Goal: Task Accomplishment & Management: Use online tool/utility

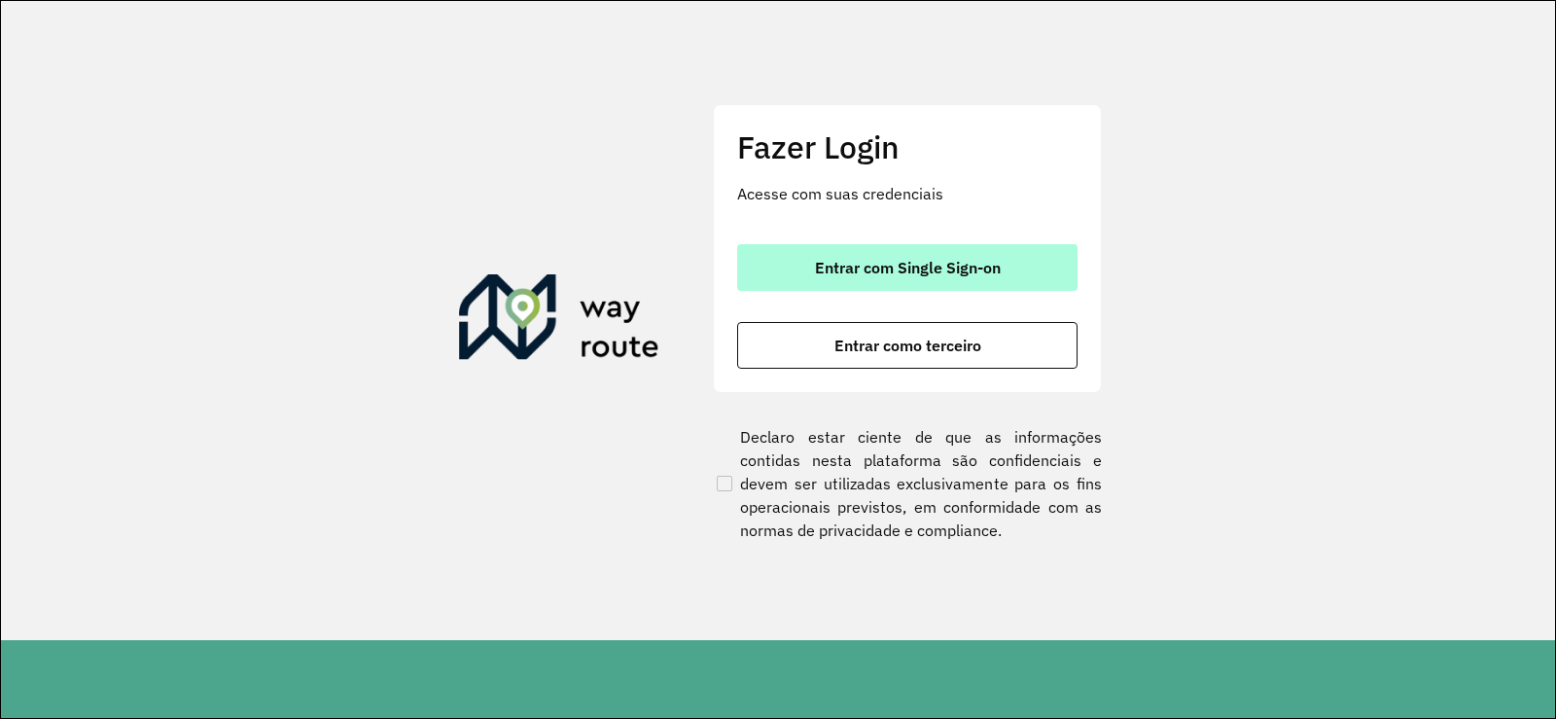
click at [868, 286] on button "Entrar com Single Sign-on" at bounding box center [907, 267] width 340 height 47
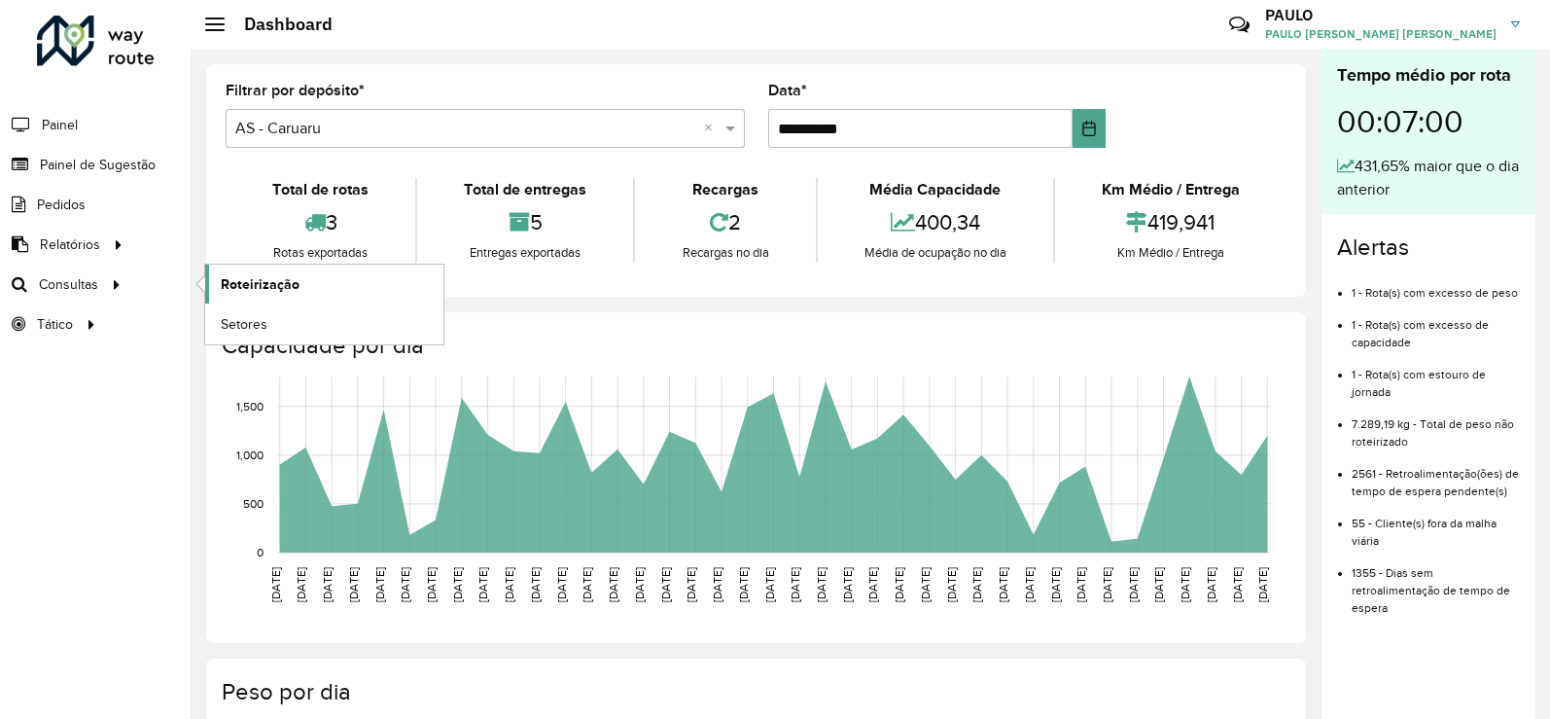
click at [332, 277] on link "Roteirização" at bounding box center [324, 284] width 238 height 39
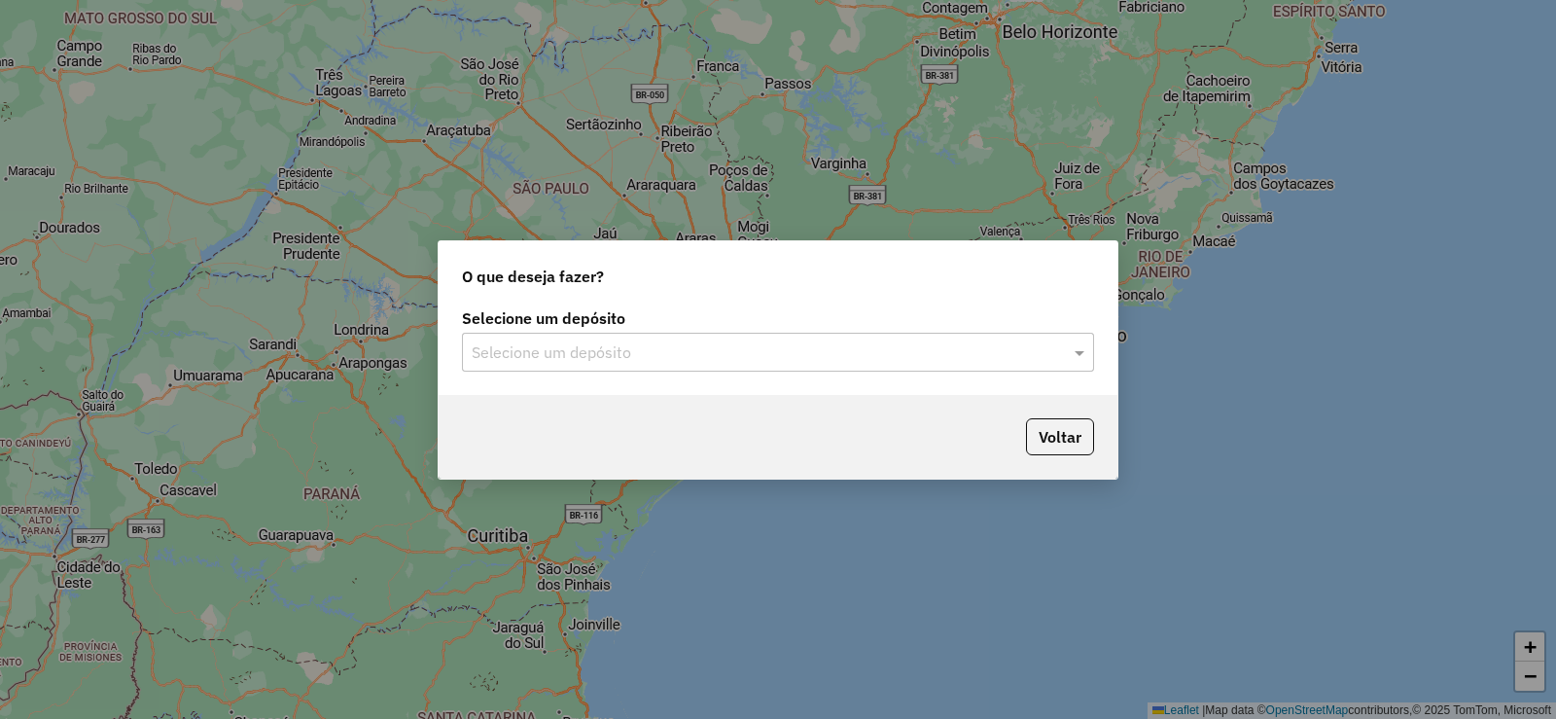
click at [728, 361] on input "text" at bounding box center [759, 352] width 574 height 23
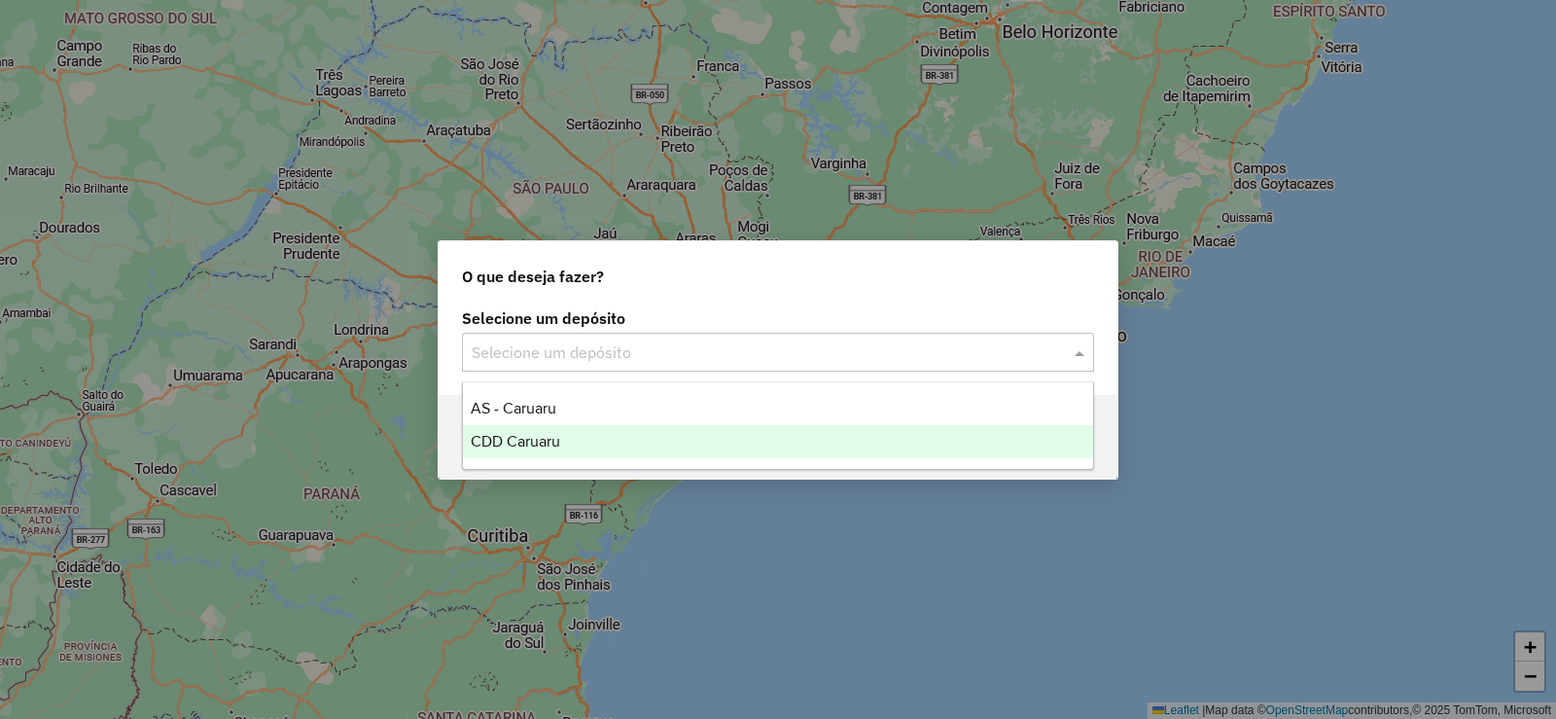
click at [542, 439] on span "CDD Caruaru" at bounding box center [515, 441] width 89 height 17
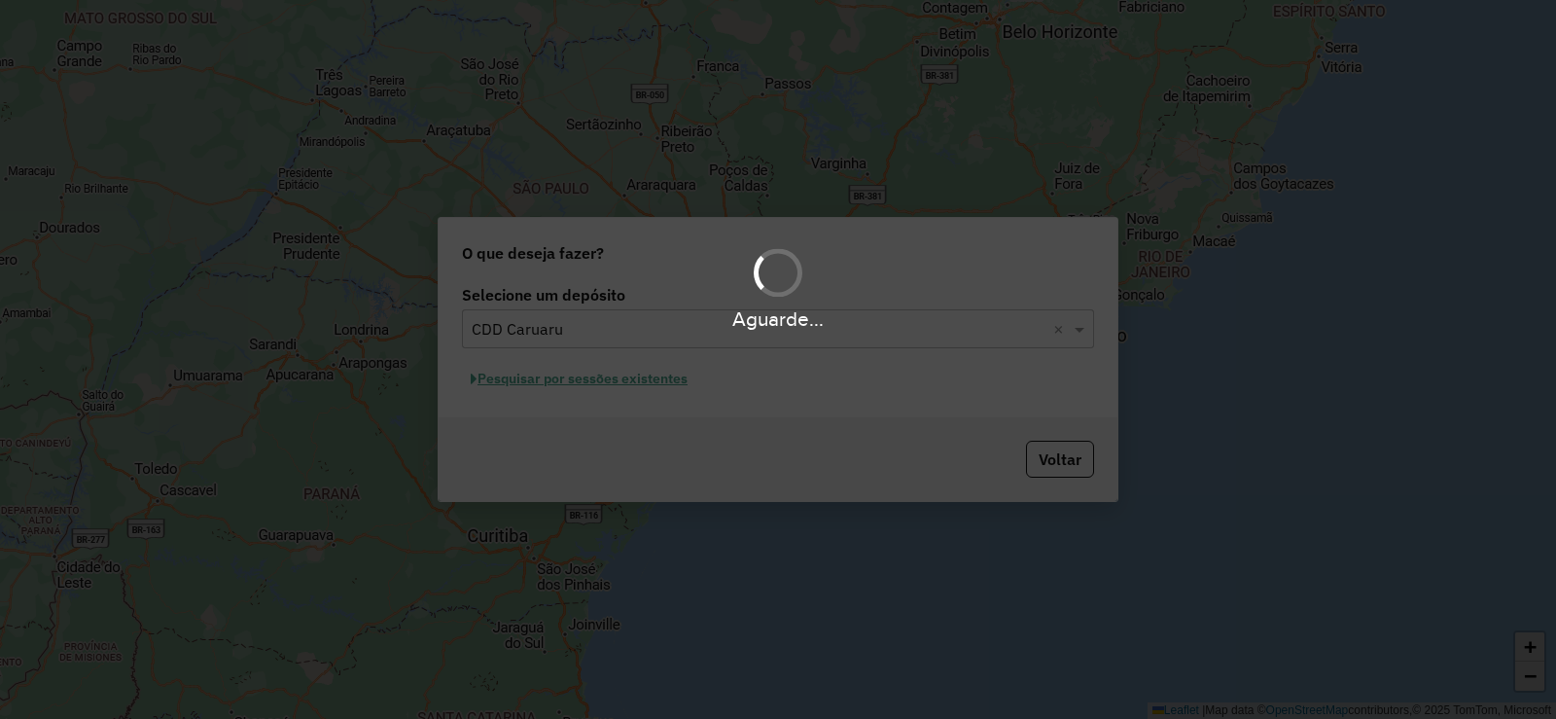
click at [598, 381] on div "Aguarde..." at bounding box center [778, 359] width 1556 height 719
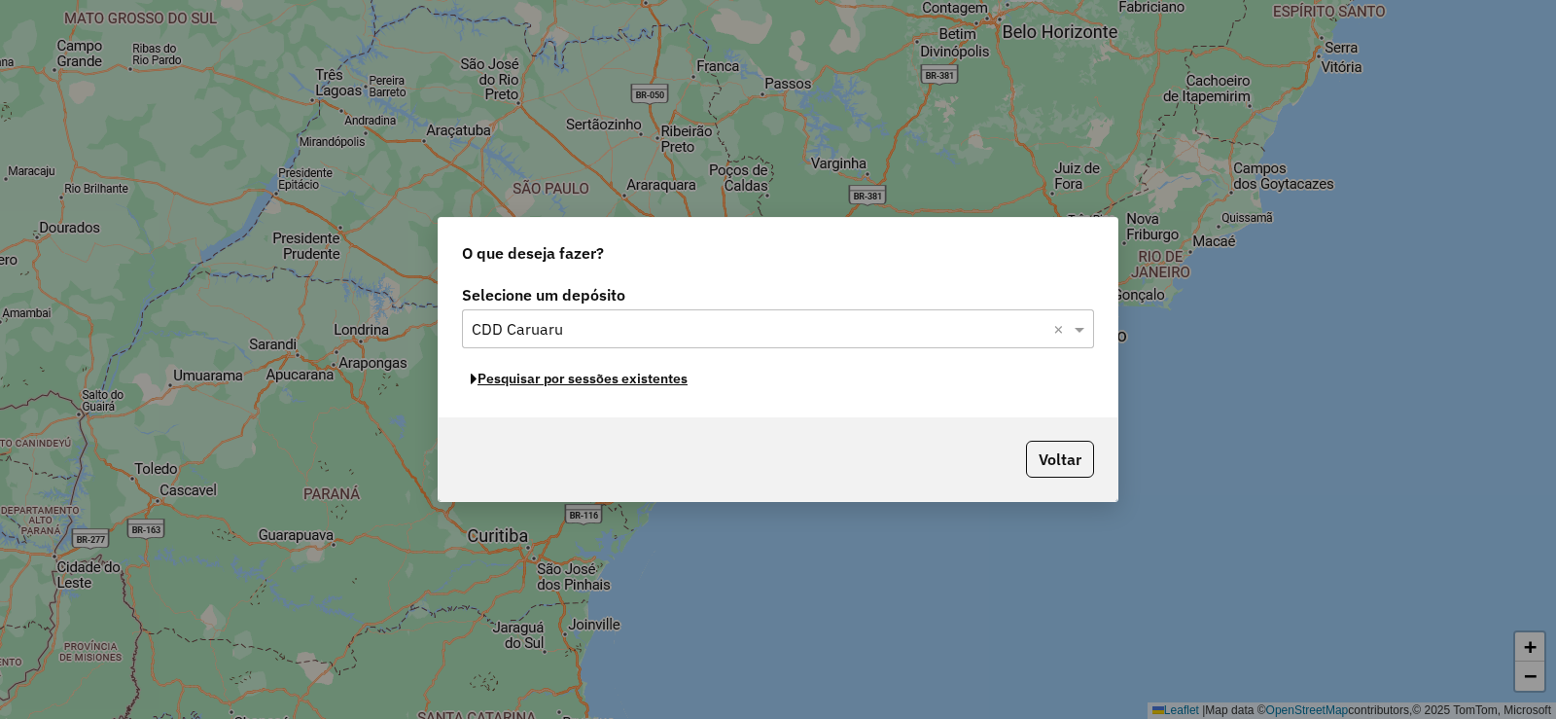
click at [598, 381] on button "Pesquisar por sessões existentes" at bounding box center [579, 379] width 234 height 30
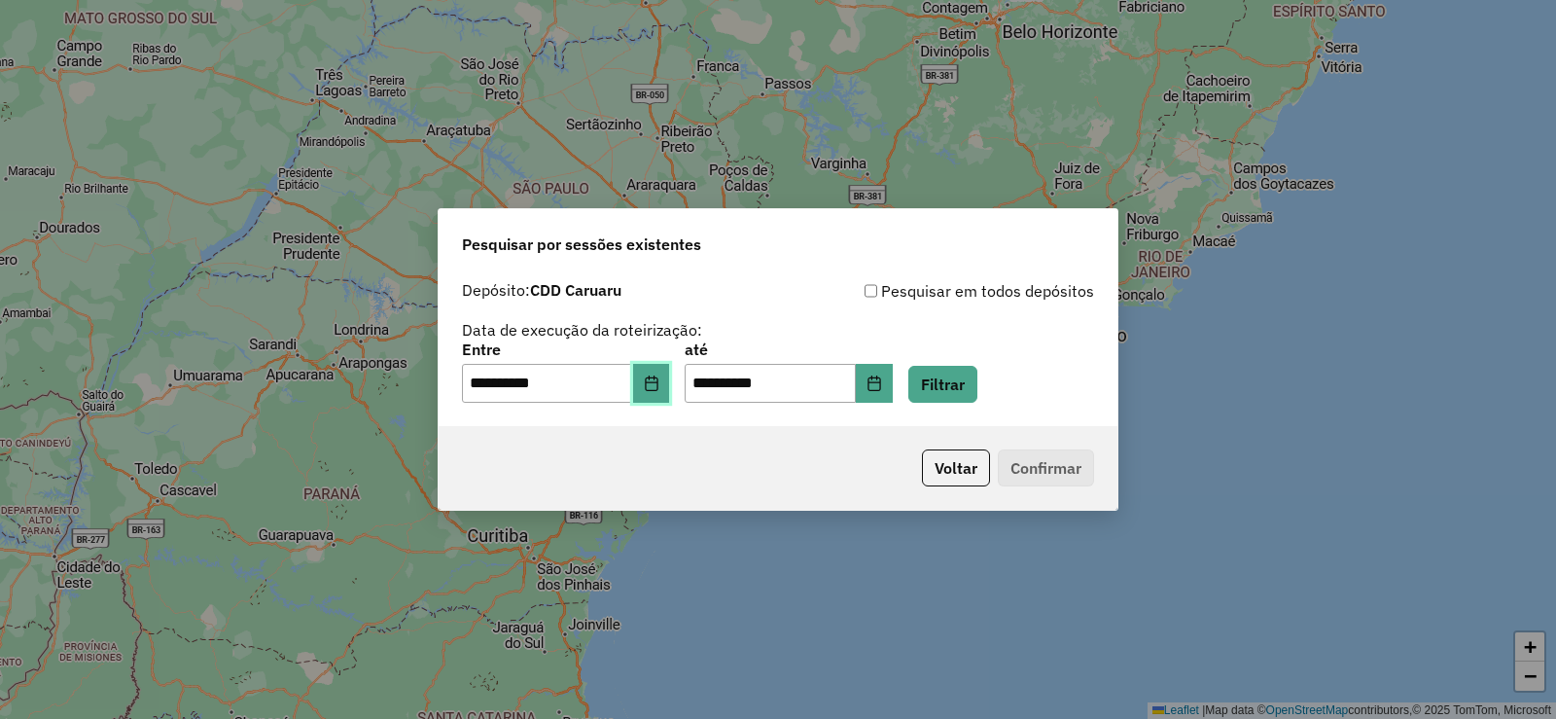
click at [657, 385] on icon "Choose Date" at bounding box center [651, 383] width 13 height 16
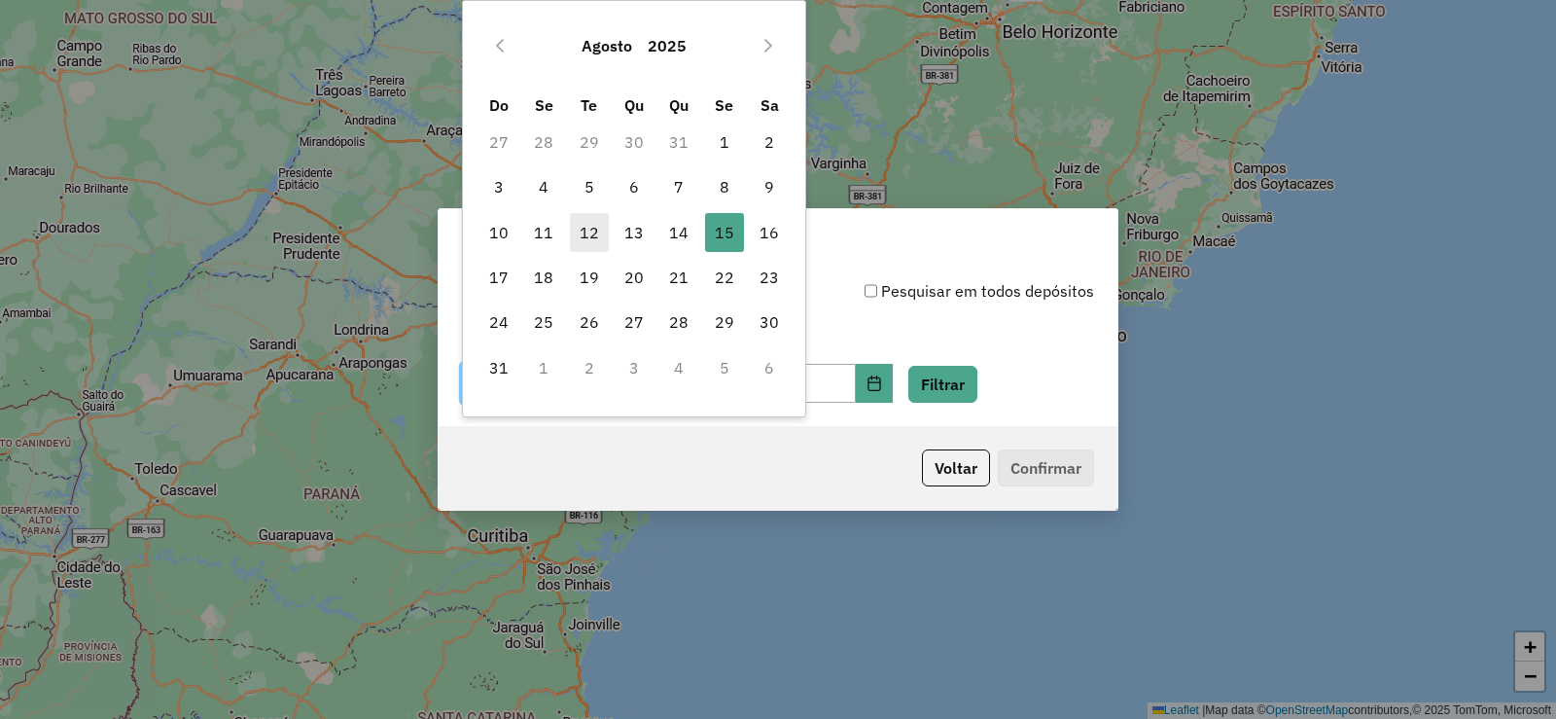
click at [587, 225] on span "12" at bounding box center [589, 232] width 39 height 39
type input "**********"
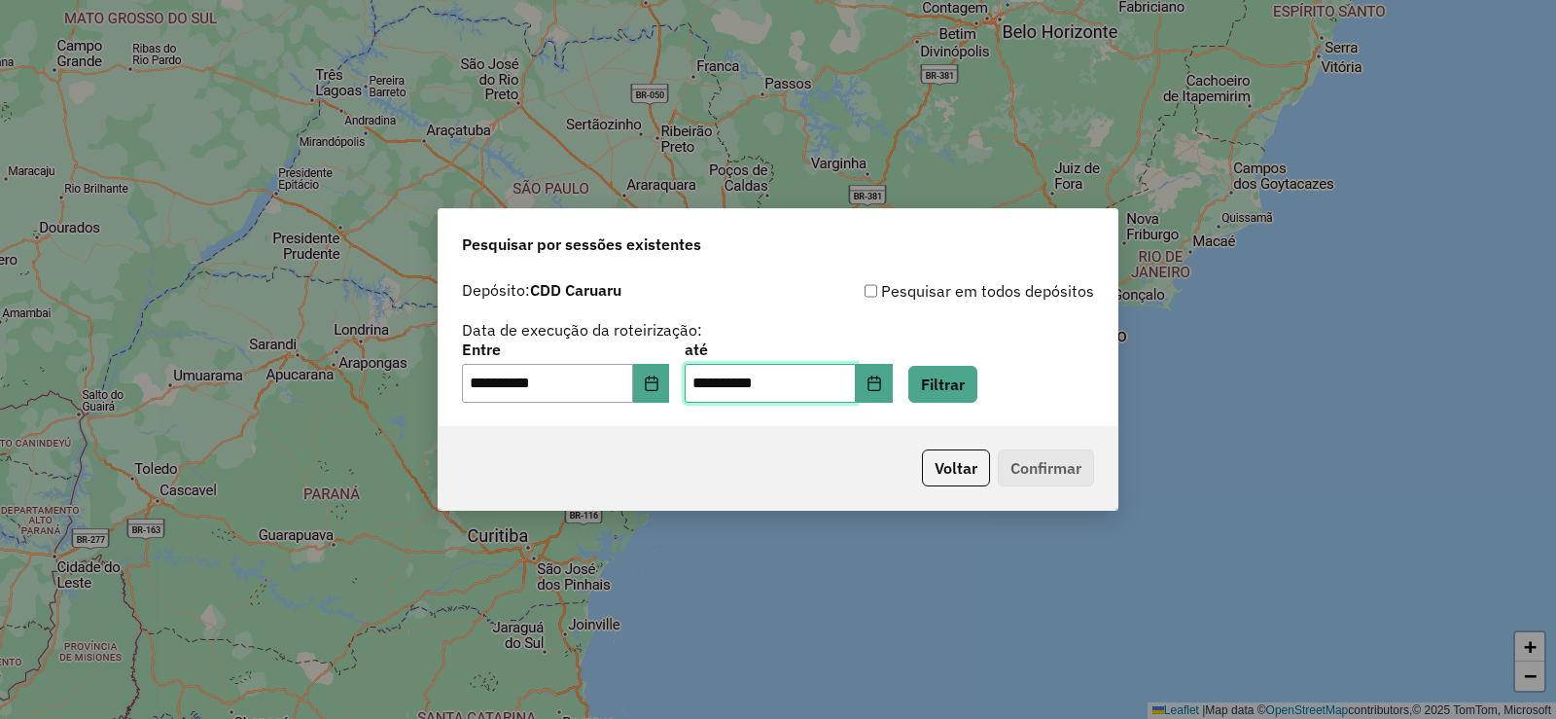
click at [813, 385] on input "**********" at bounding box center [770, 383] width 171 height 39
click at [882, 384] on icon "Choose Date" at bounding box center [875, 383] width 16 height 16
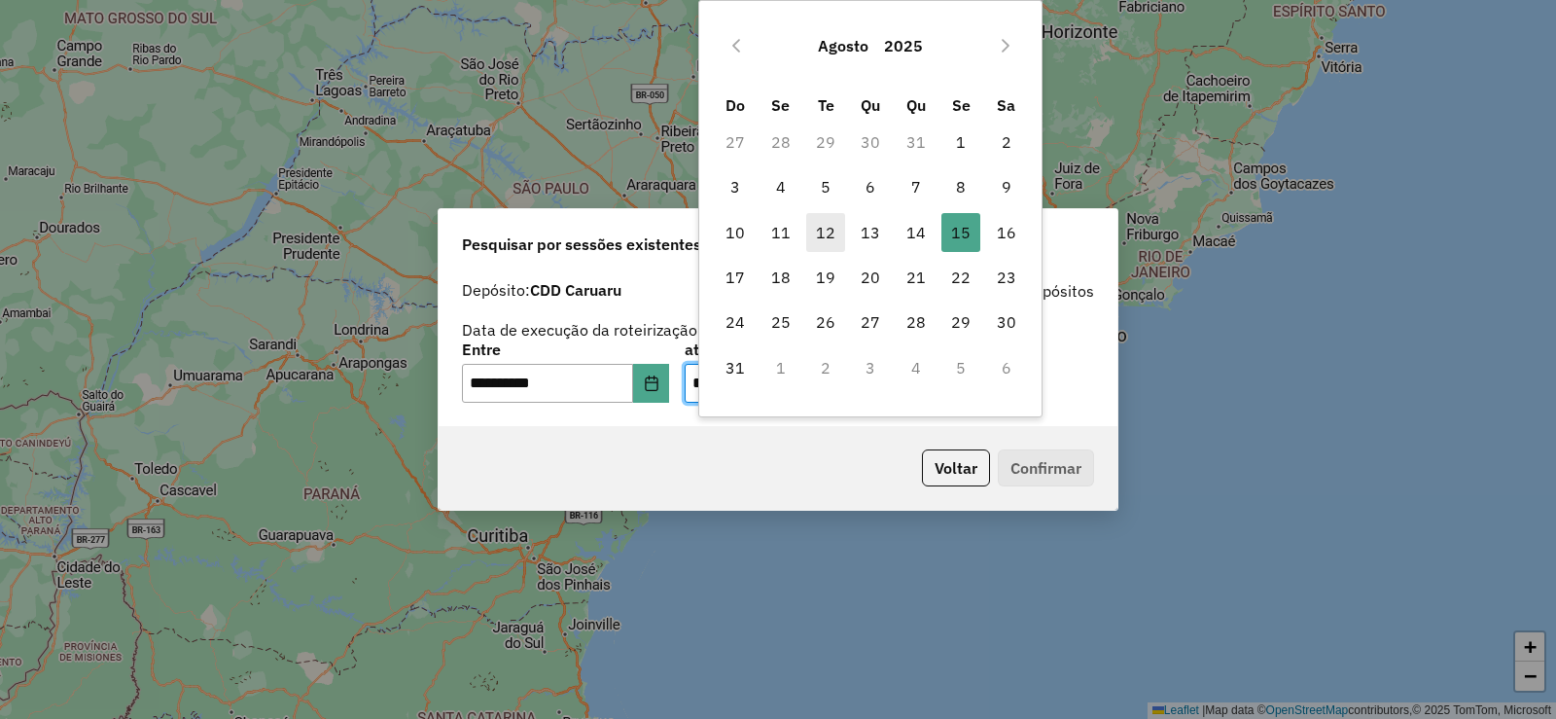
click at [829, 231] on span "12" at bounding box center [825, 232] width 39 height 39
type input "**********"
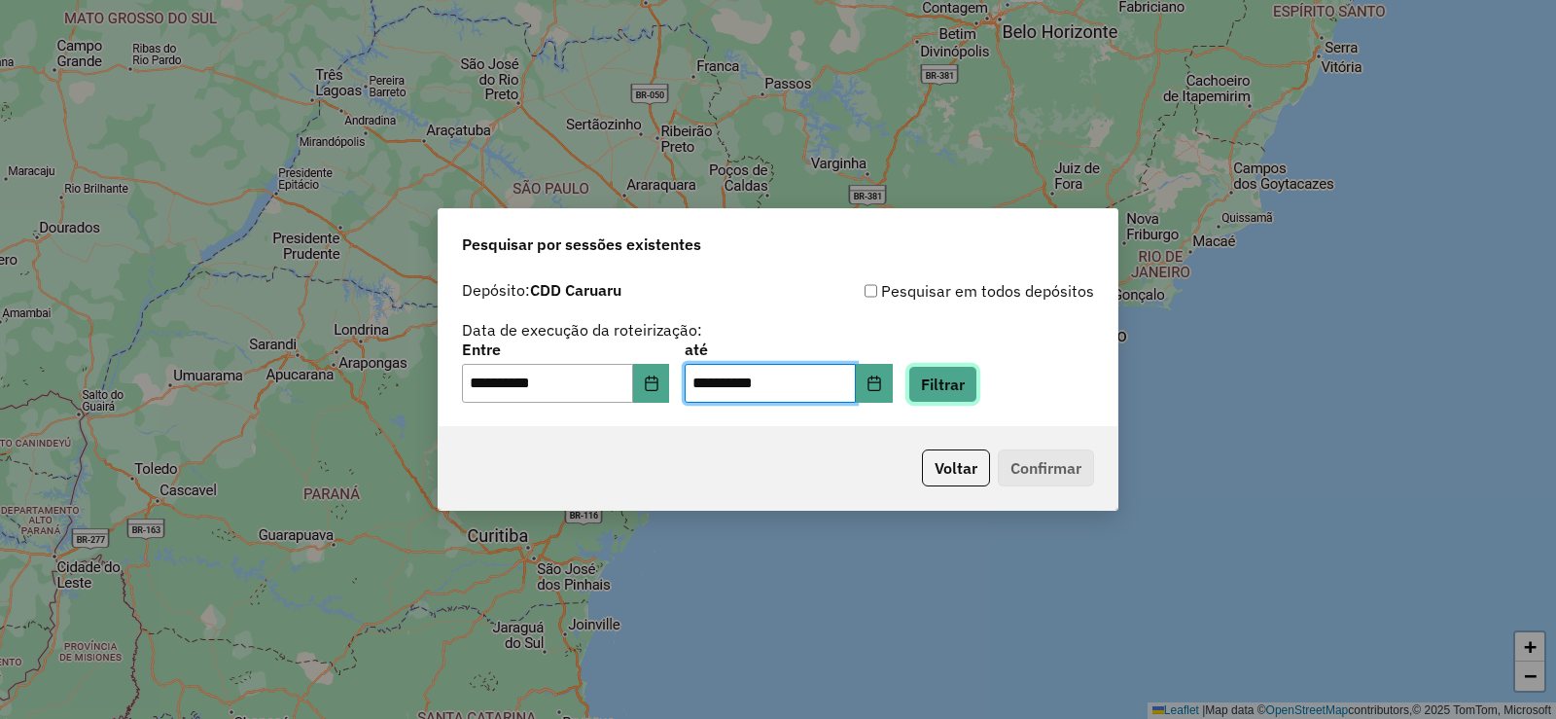
click at [974, 380] on button "Filtrar" at bounding box center [942, 384] width 69 height 37
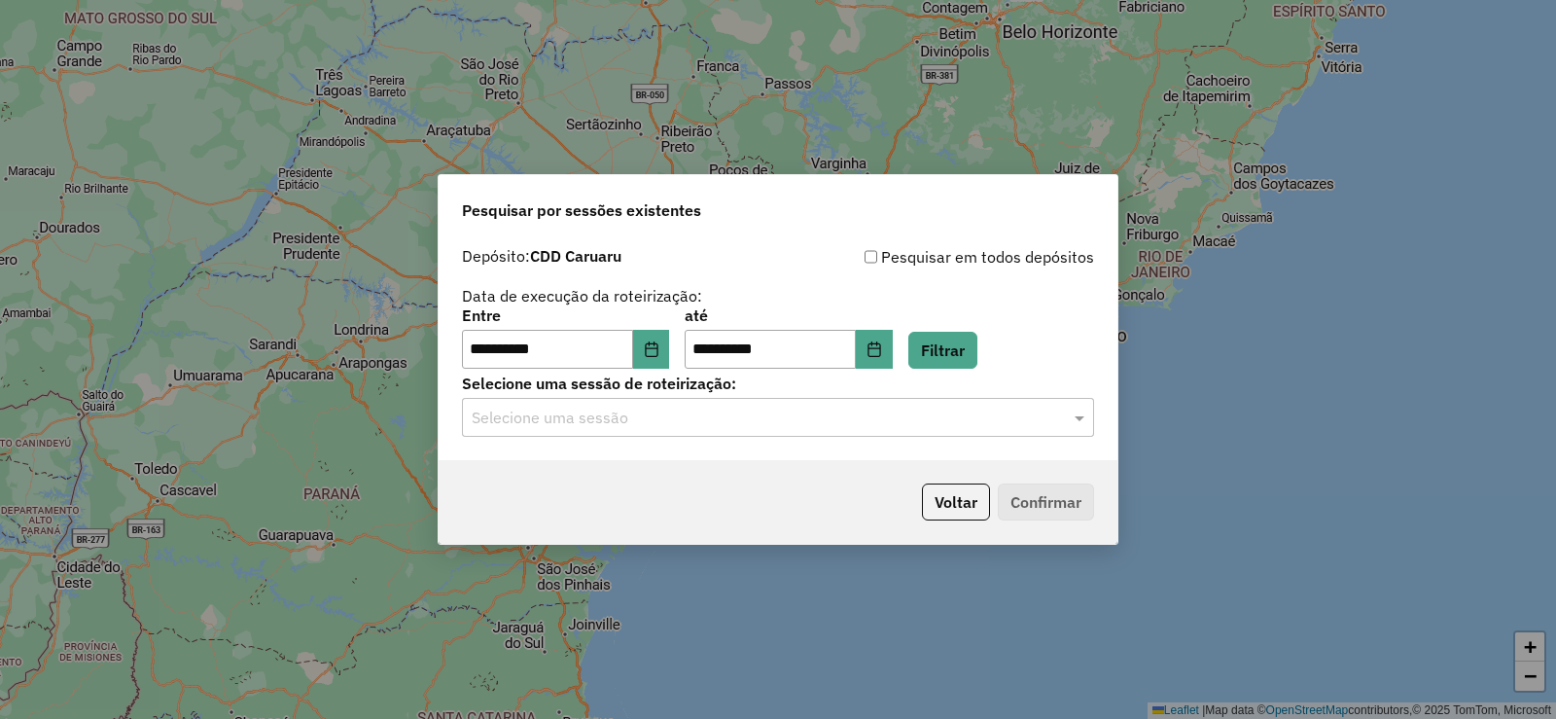
click at [756, 419] on input "text" at bounding box center [759, 418] width 574 height 23
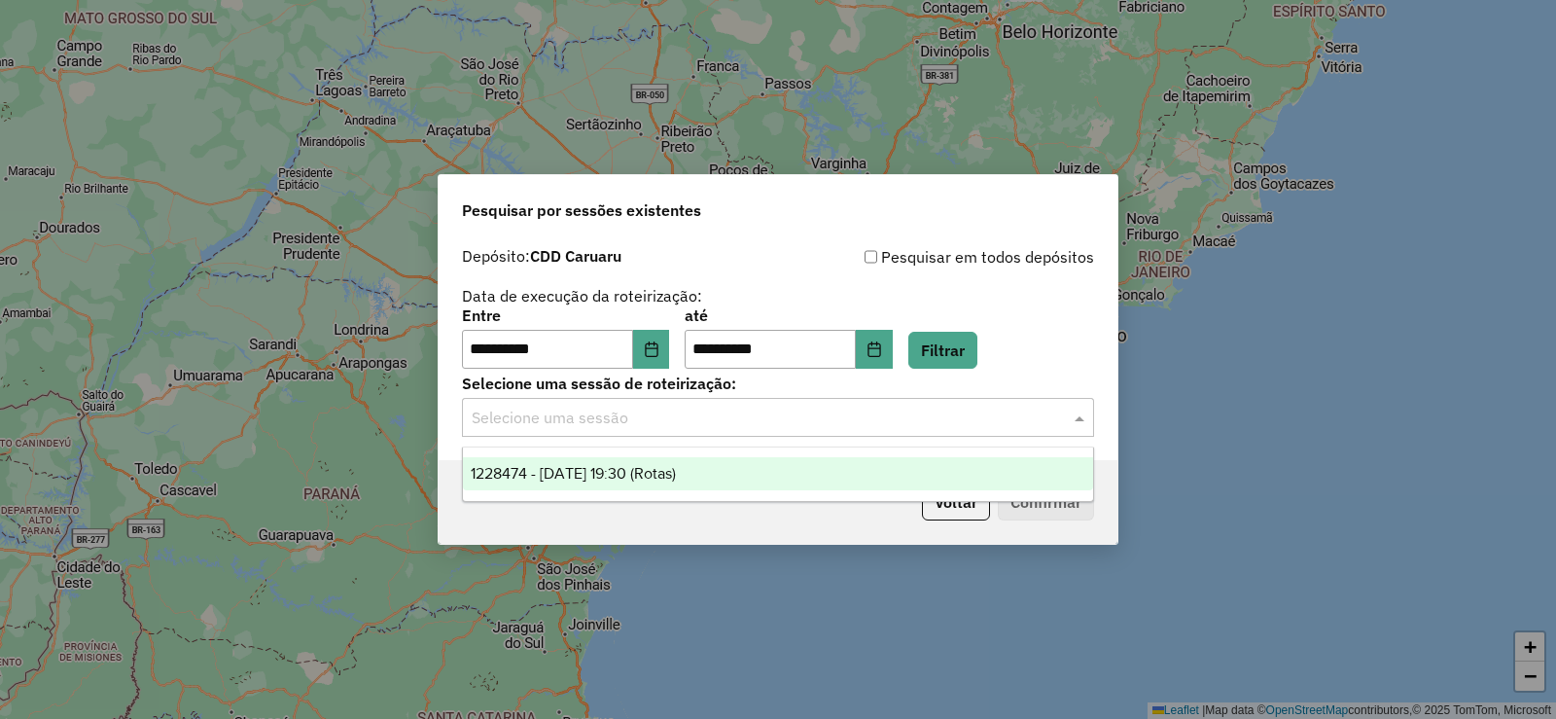
click at [613, 475] on span "1228474 - 12/08/2025 19:30 (Rotas)" at bounding box center [573, 473] width 205 height 17
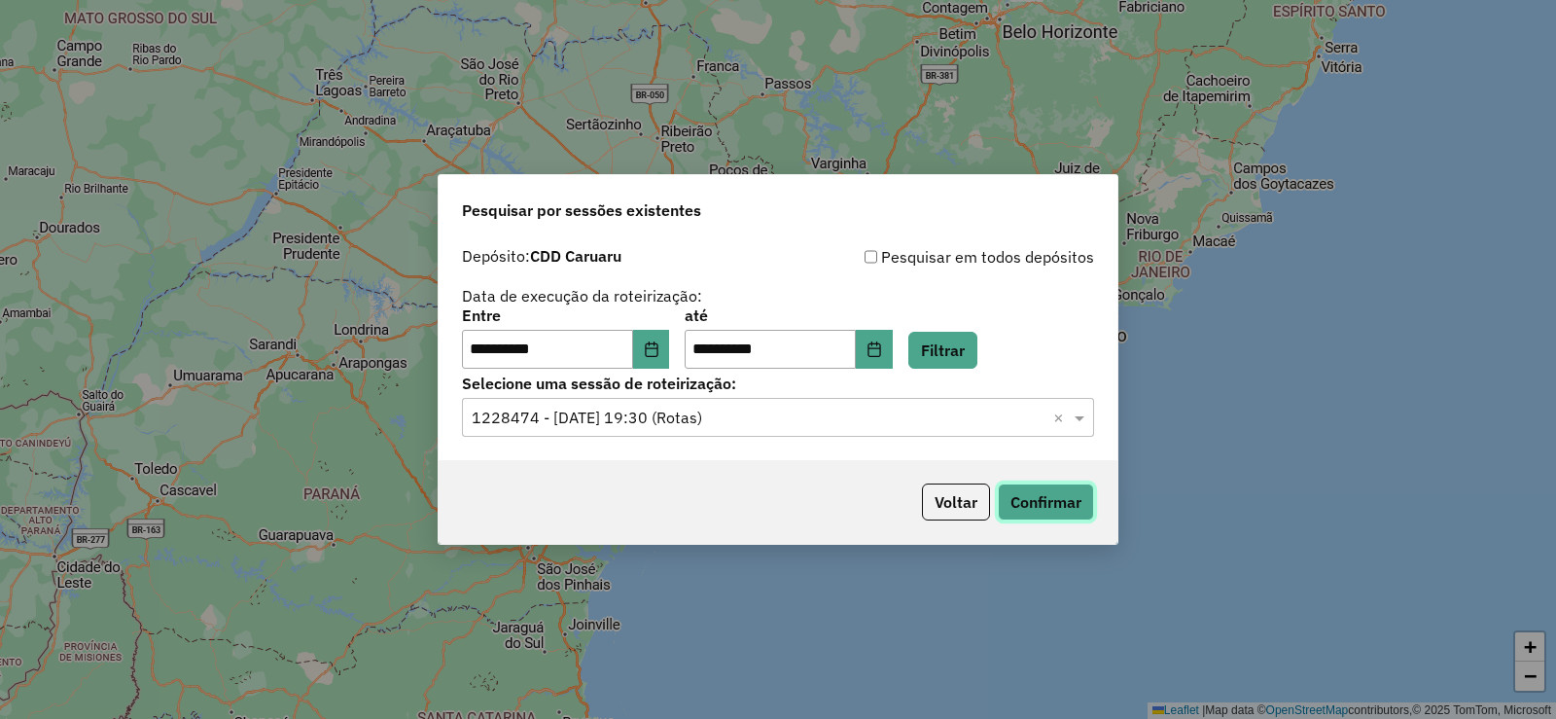
click at [1024, 505] on button "Confirmar" at bounding box center [1046, 501] width 96 height 37
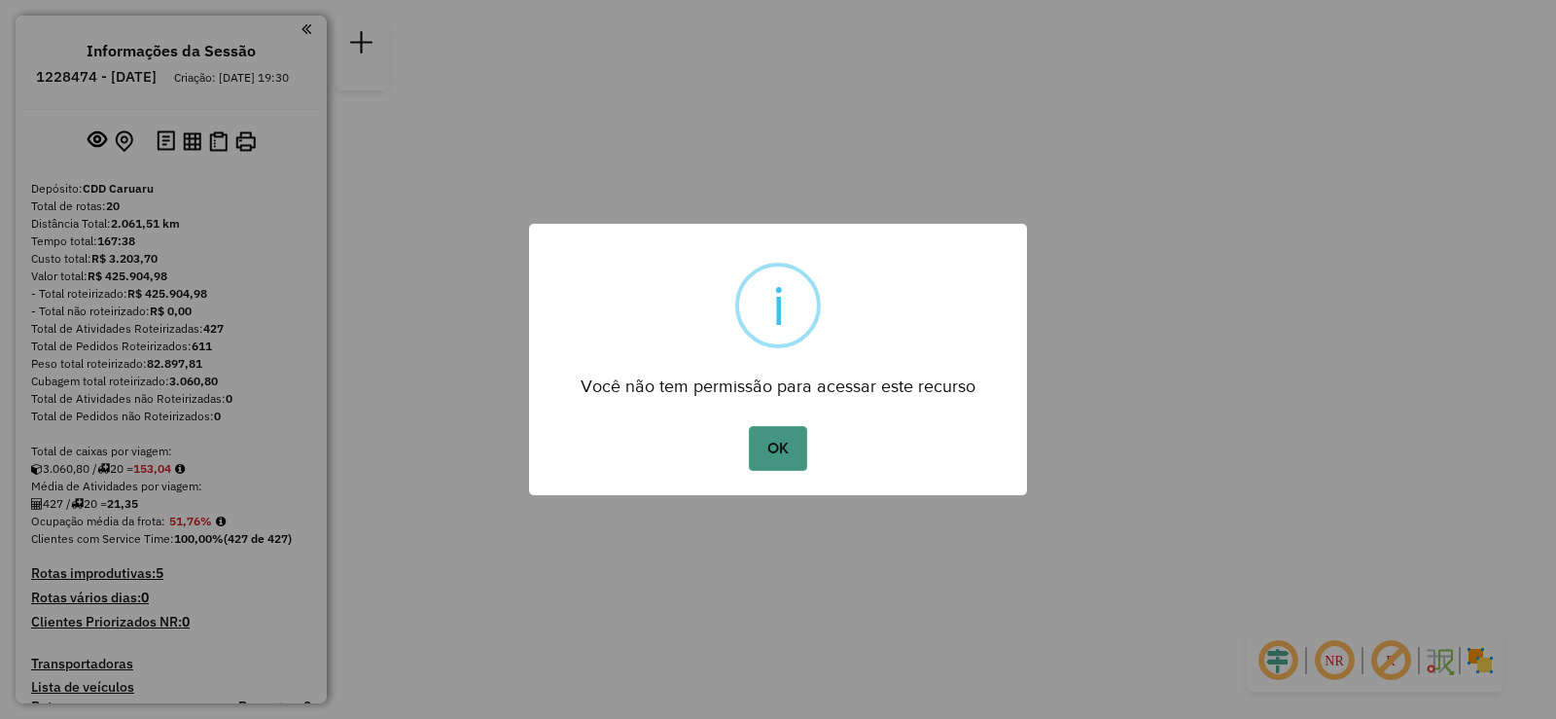
click at [795, 445] on button "OK" at bounding box center [777, 448] width 57 height 45
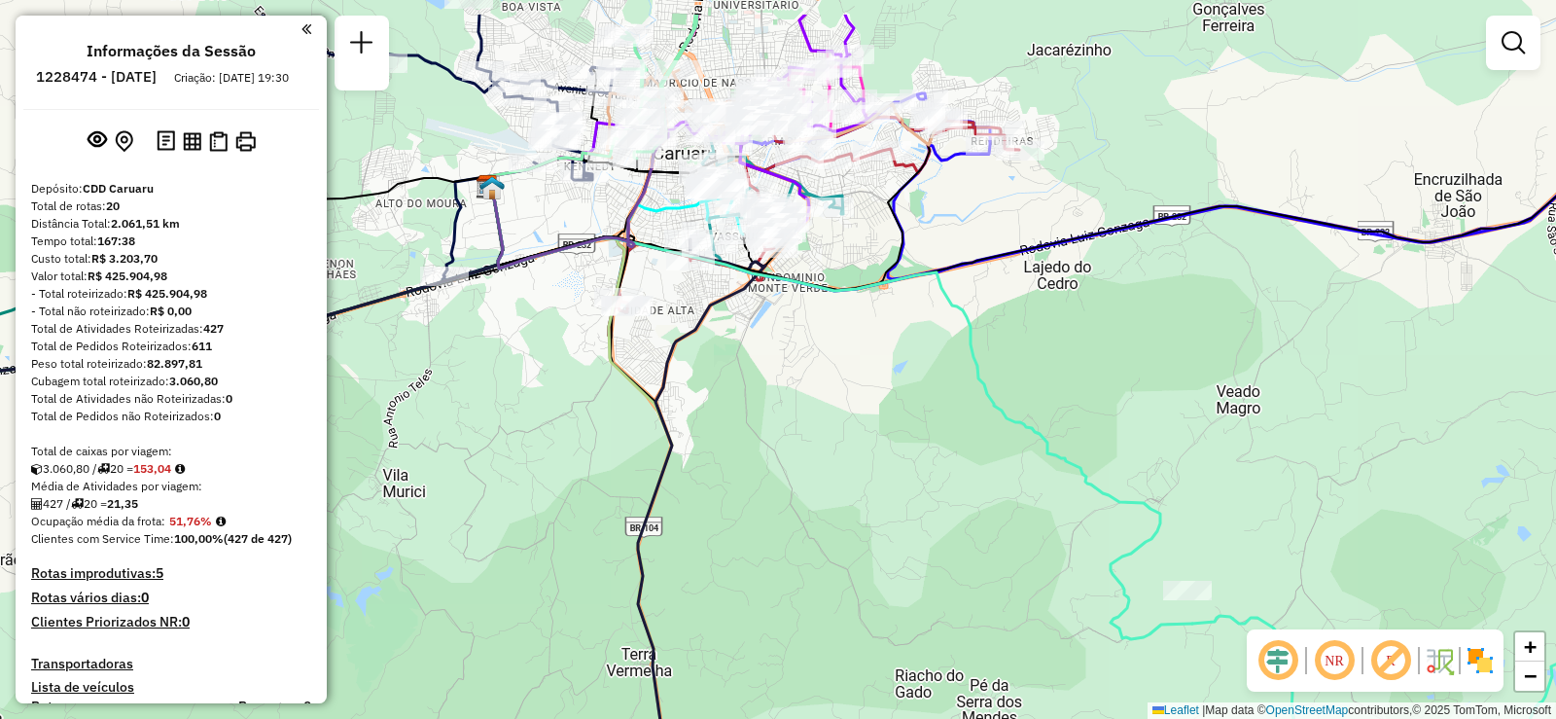
drag, startPoint x: 796, startPoint y: 318, endPoint x: 809, endPoint y: 443, distance: 126.2
click at [809, 443] on div "Janela de atendimento Grade de atendimento Capacidade Transportadoras Veículos …" at bounding box center [778, 359] width 1556 height 719
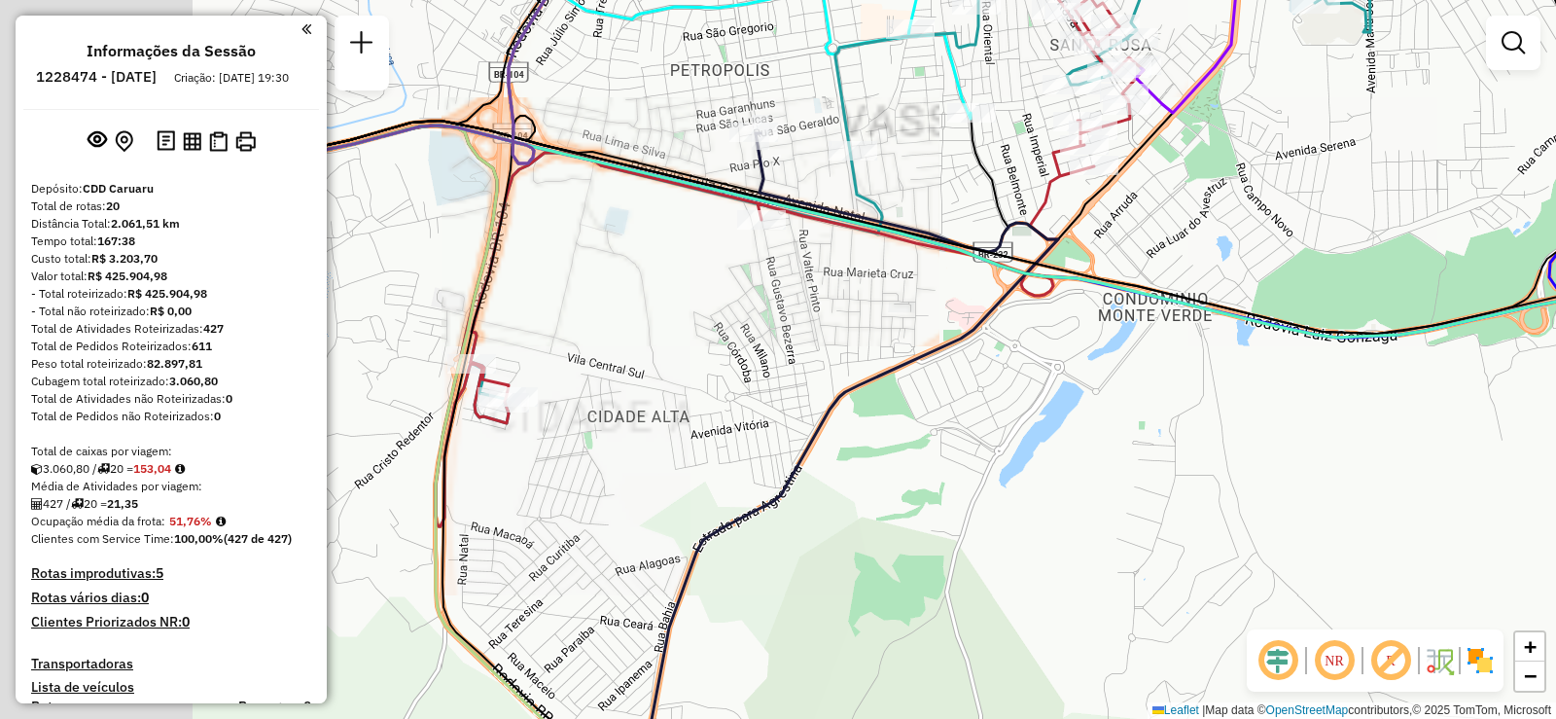
drag, startPoint x: 575, startPoint y: 298, endPoint x: 1077, endPoint y: 322, distance: 502.4
click at [1073, 323] on div "Janela de atendimento Grade de atendimento Capacidade Transportadoras Veículos …" at bounding box center [778, 359] width 1556 height 719
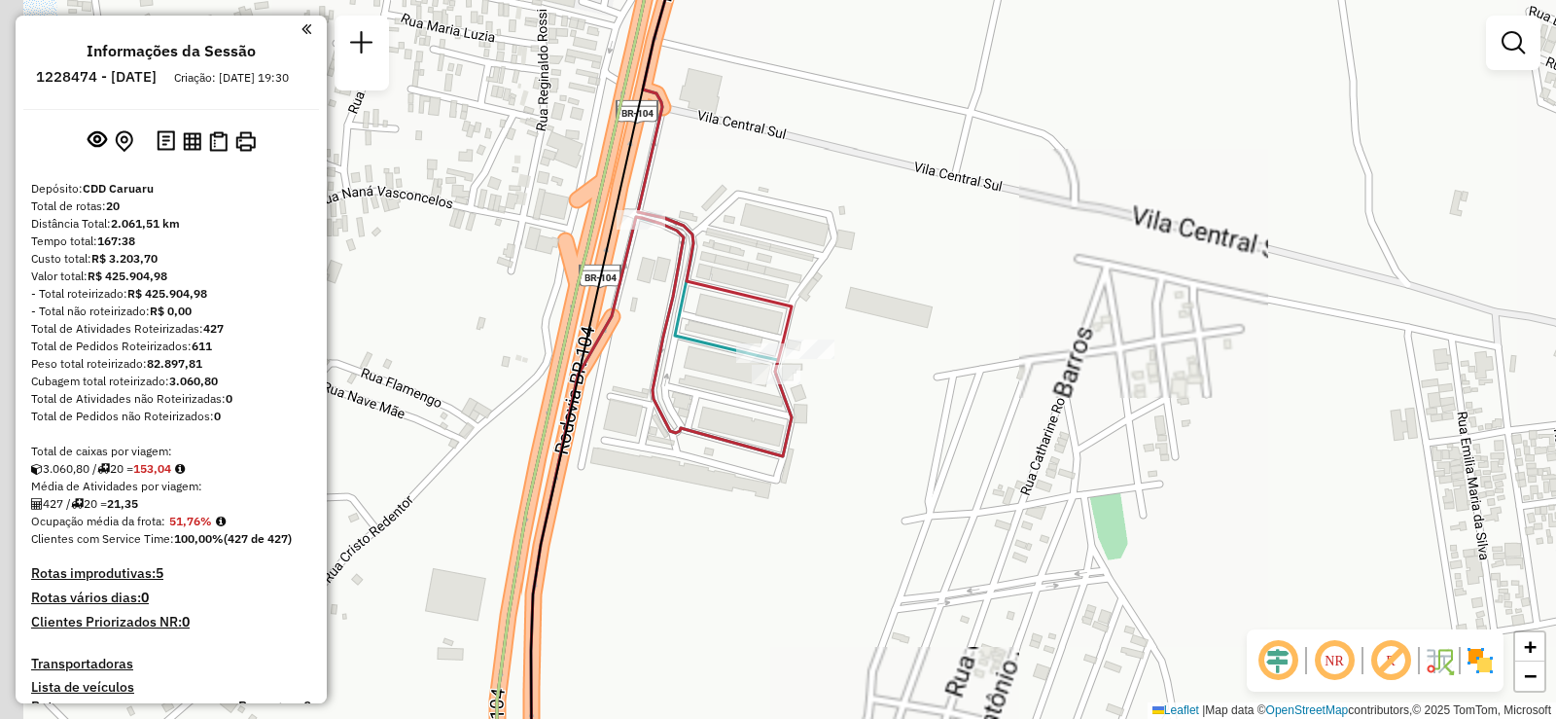
drag, startPoint x: 739, startPoint y: 360, endPoint x: 888, endPoint y: 397, distance: 153.3
click at [888, 397] on div "Janela de atendimento Grade de atendimento Capacidade Transportadoras Veículos …" at bounding box center [778, 359] width 1556 height 719
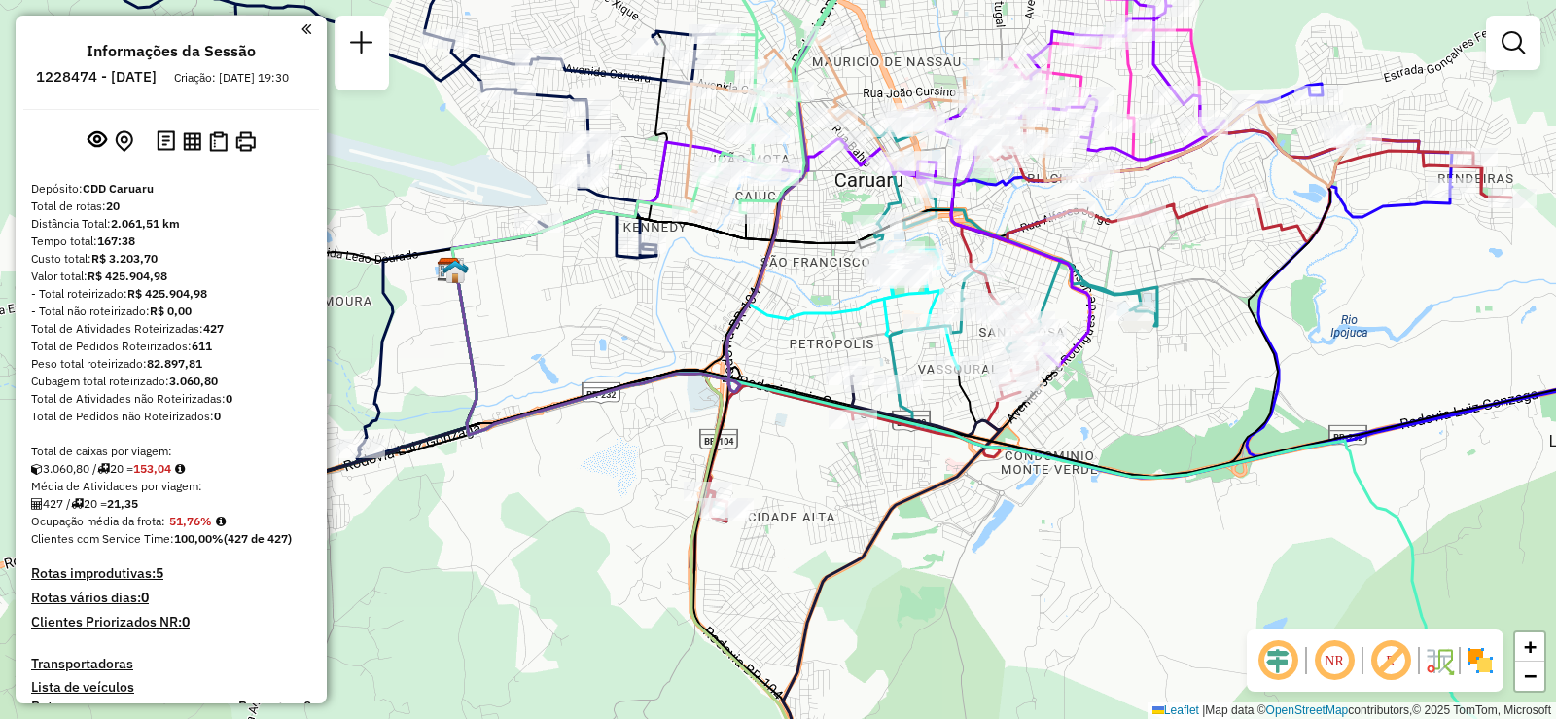
drag, startPoint x: 708, startPoint y: 511, endPoint x: 843, endPoint y: 514, distance: 135.2
click at [843, 514] on div "Janela de atendimento Grade de atendimento Capacidade Transportadoras Veículos …" at bounding box center [778, 359] width 1556 height 719
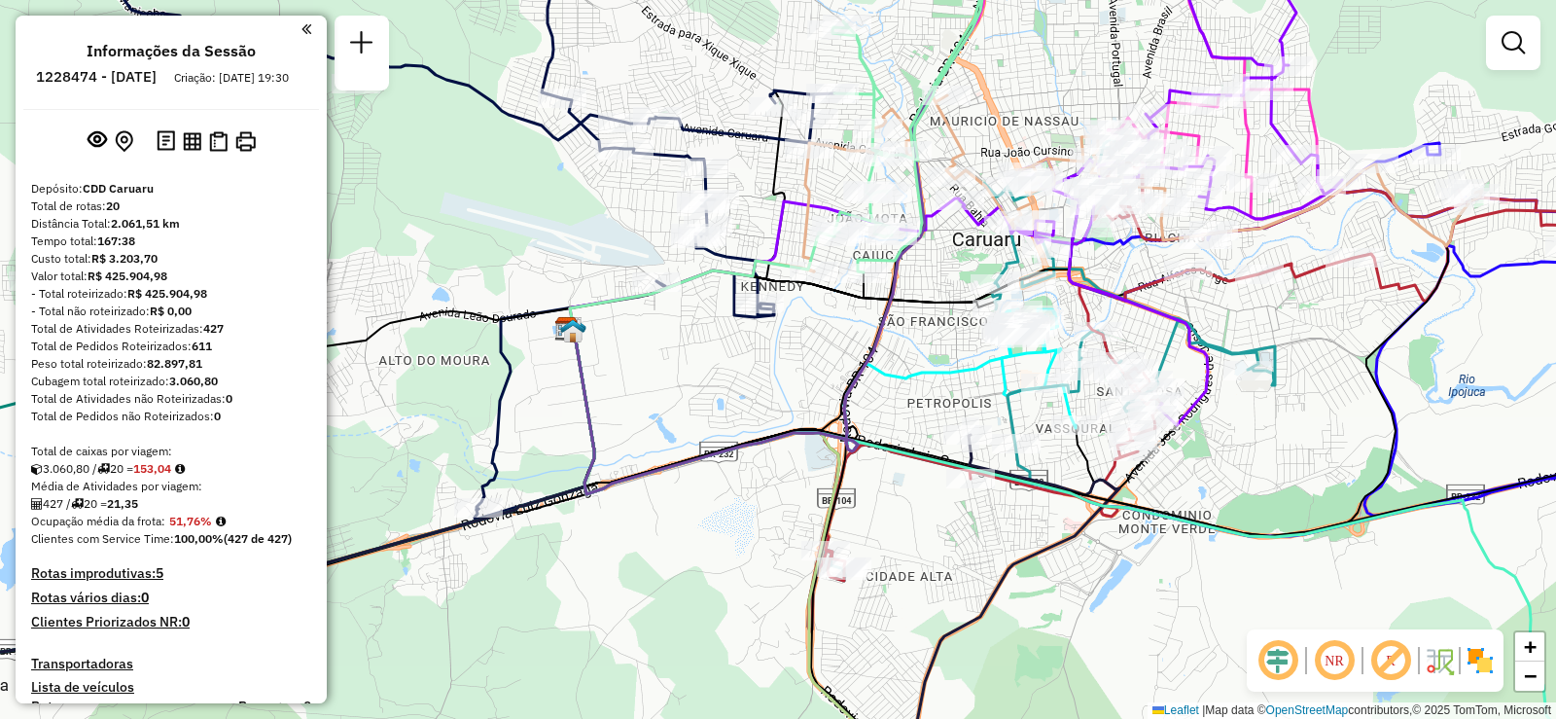
drag, startPoint x: 832, startPoint y: 521, endPoint x: 949, endPoint y: 581, distance: 131.8
click at [949, 581] on div "Janela de atendimento Grade de atendimento Capacidade Transportadoras Veículos …" at bounding box center [778, 359] width 1556 height 719
